Goal: Navigation & Orientation: Go to known website

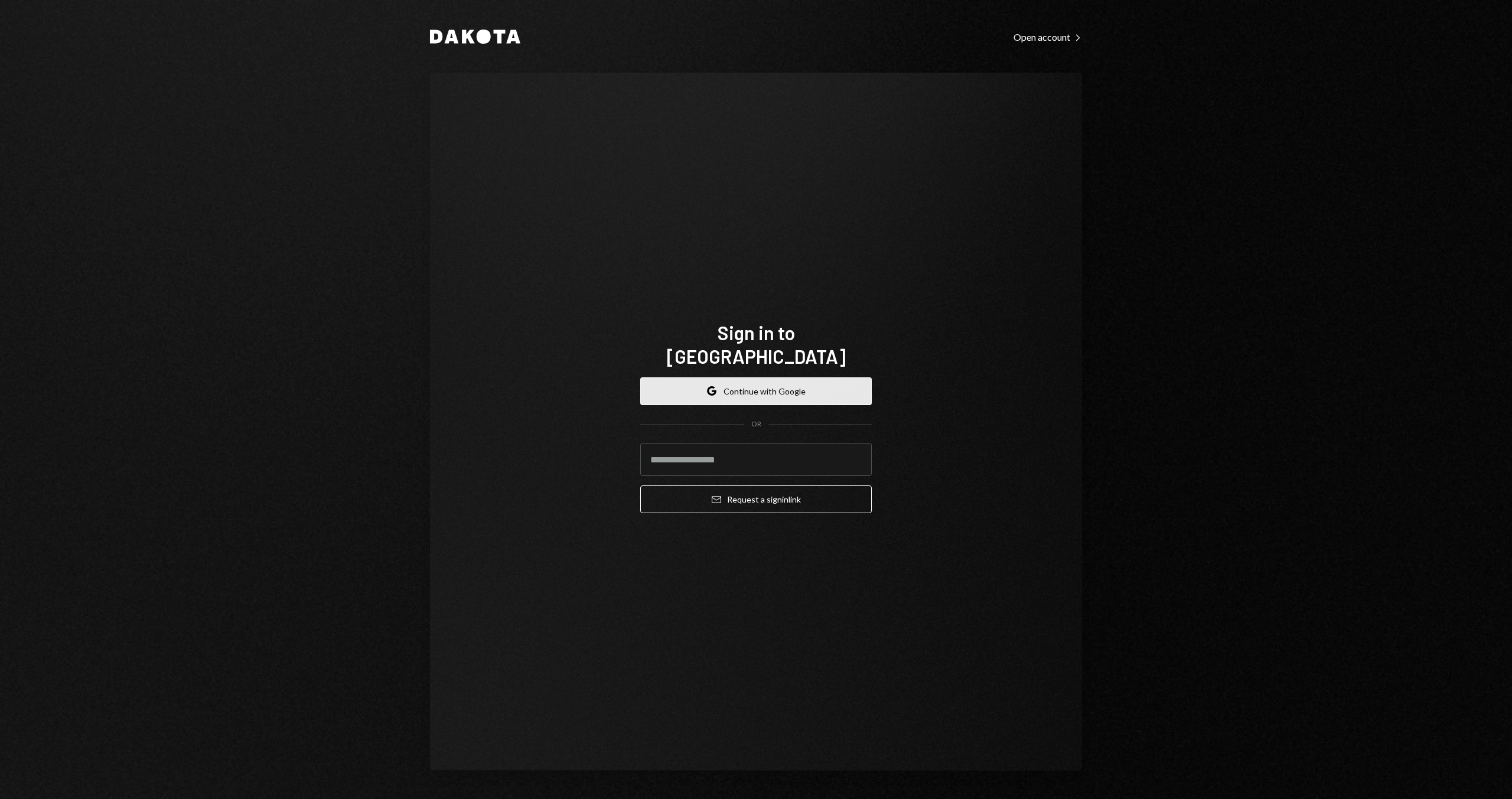
click at [772, 382] on button "Google Continue with Google" at bounding box center [756, 391] width 232 height 28
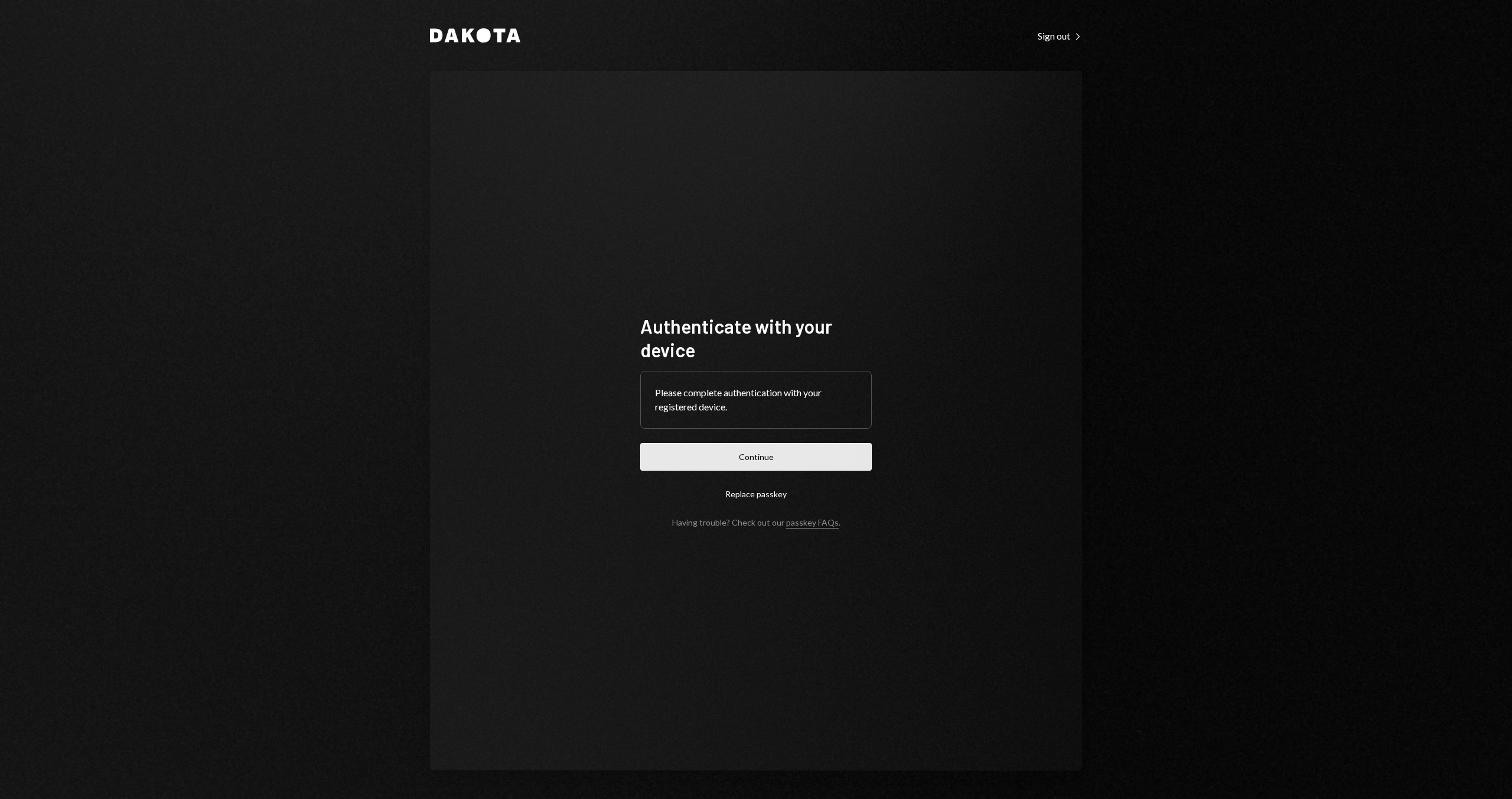
click at [668, 451] on button "Continue" at bounding box center [756, 457] width 232 height 28
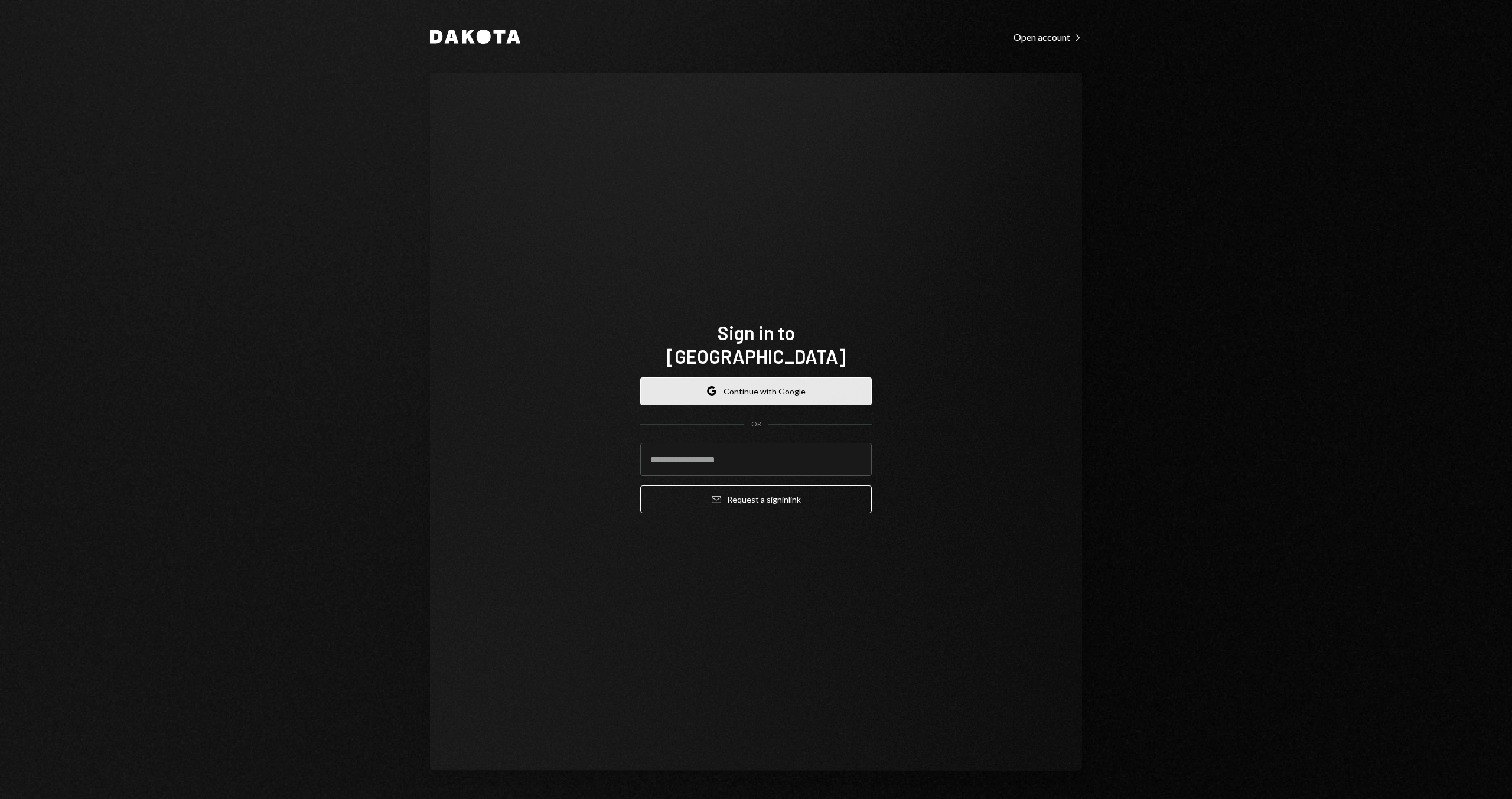
click at [691, 379] on button "Google Continue with Google" at bounding box center [756, 391] width 232 height 28
